Goal: Complete application form

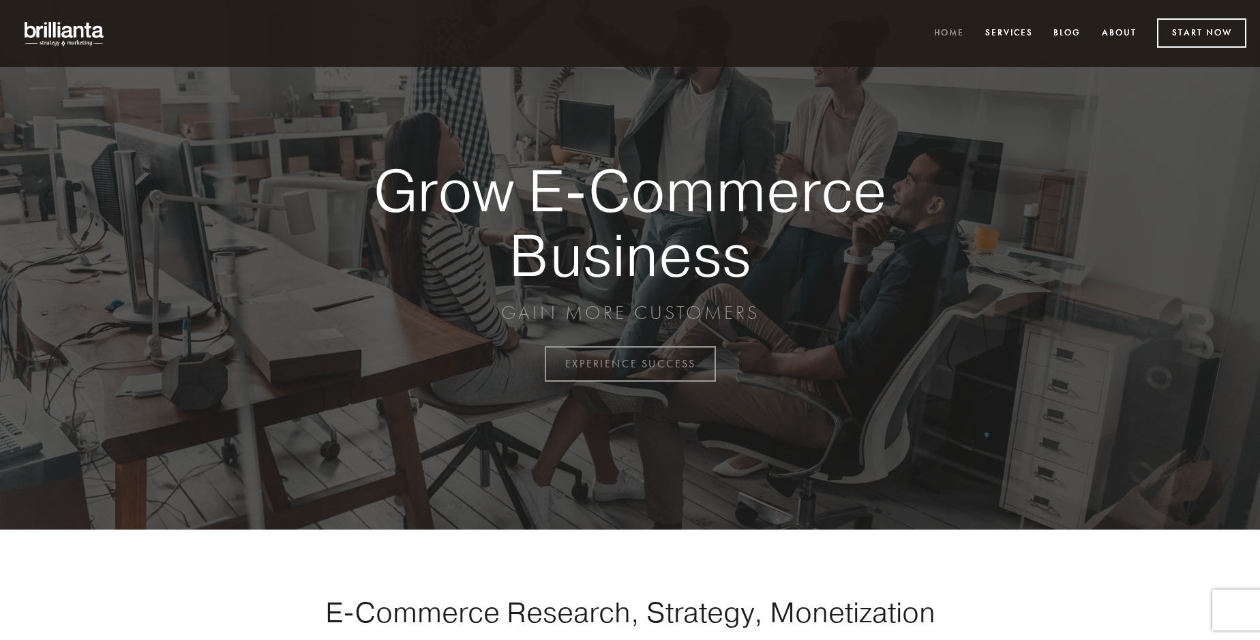
scroll to position [3574, 0]
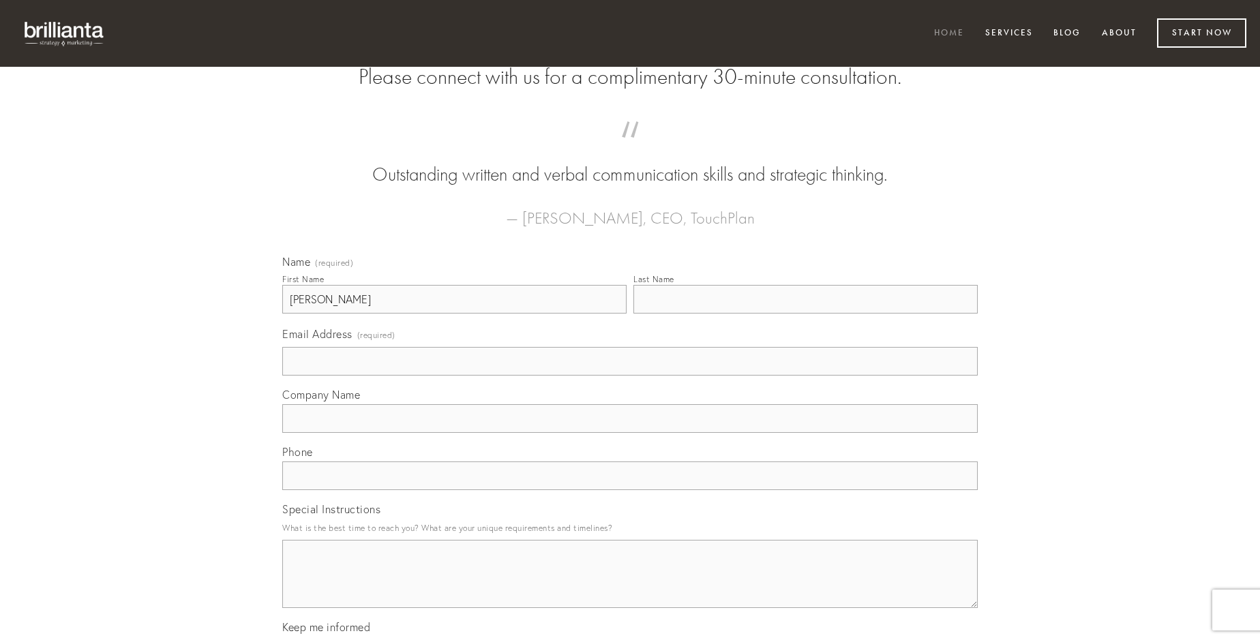
type input "[PERSON_NAME]"
click at [805, 314] on input "Last Name" at bounding box center [805, 299] width 344 height 29
type input "[PERSON_NAME]"
click at [630, 376] on input "Email Address (required)" at bounding box center [629, 361] width 695 height 29
type input "[EMAIL_ADDRESS][DOMAIN_NAME]"
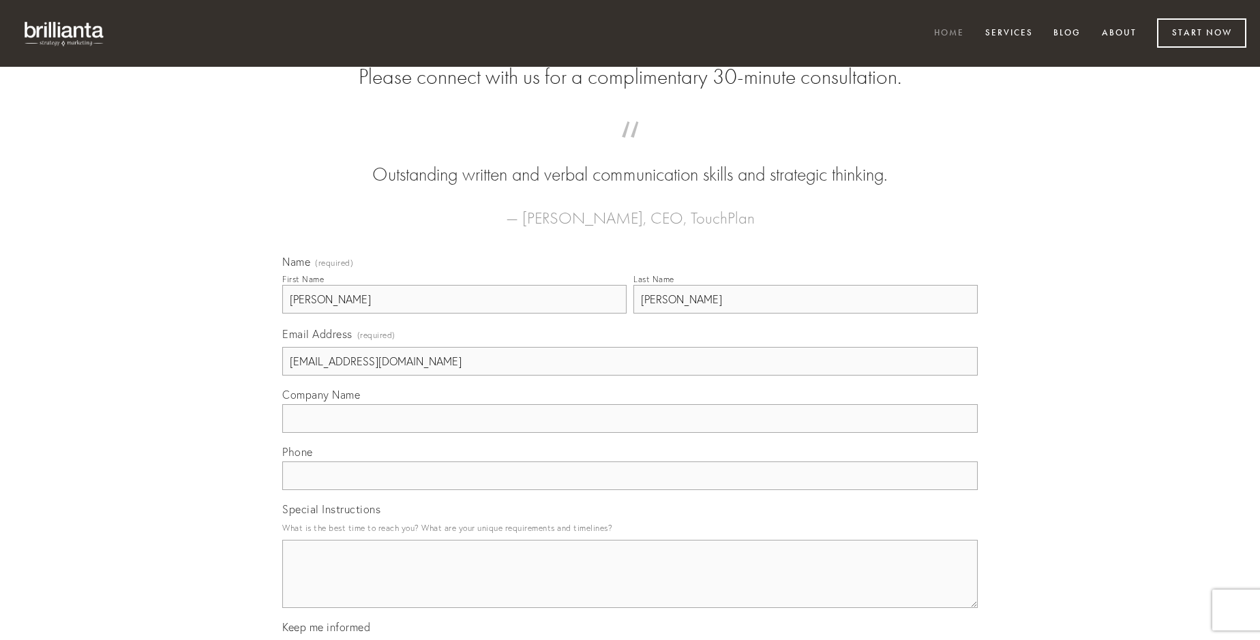
click at [630, 433] on input "Company Name" at bounding box center [629, 418] width 695 height 29
type input "decor"
click at [630, 490] on input "text" at bounding box center [629, 476] width 695 height 29
click at [630, 586] on textarea "Special Instructions" at bounding box center [629, 574] width 695 height 68
type textarea "alias"
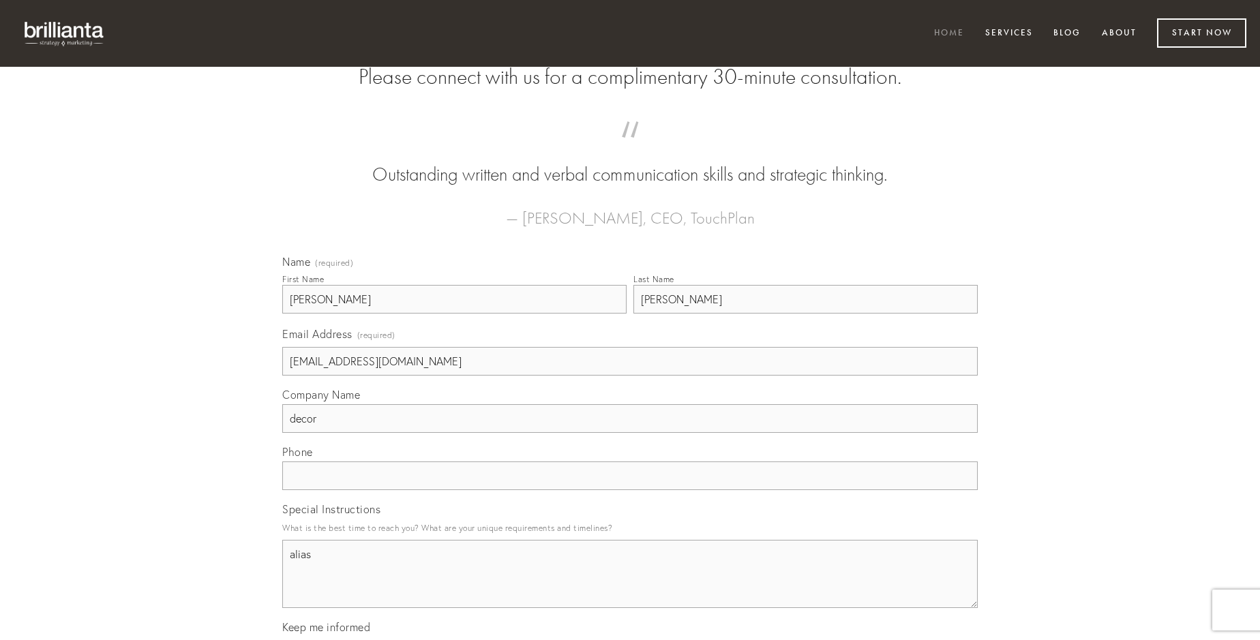
scroll to position [3890, 0]
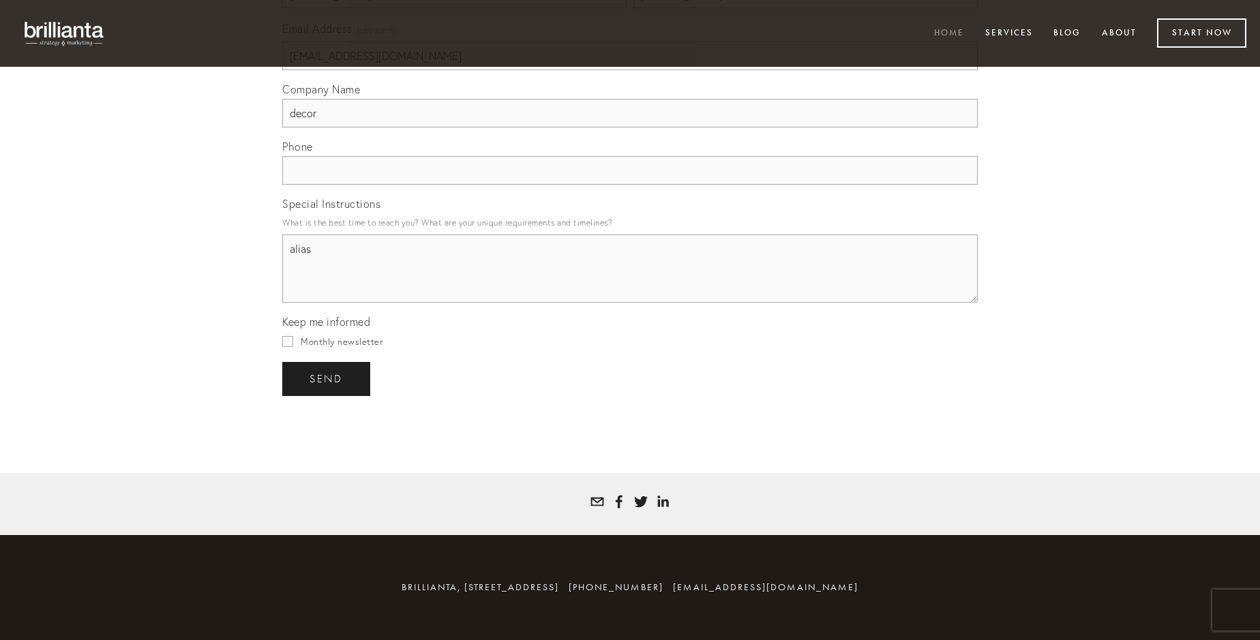
click at [327, 378] on span "send" at bounding box center [326, 379] width 33 height 12
